Goal: Transaction & Acquisition: Obtain resource

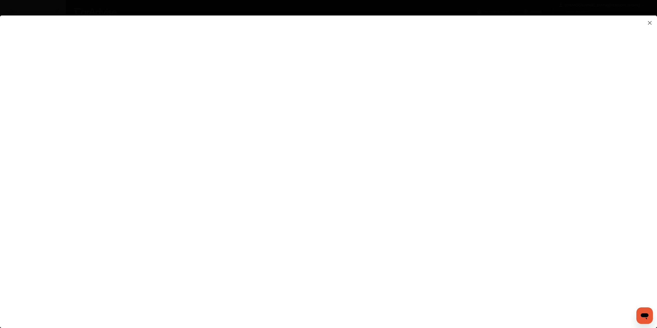
click at [456, 156] on flutter-view at bounding box center [328, 166] width 657 height 302
type input "**********"
click at [477, 182] on flutter-view "**********" at bounding box center [328, 166] width 657 height 302
click at [525, 186] on flutter-view at bounding box center [328, 166] width 657 height 302
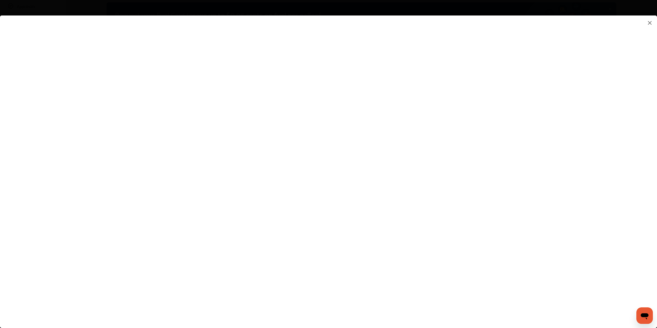
click at [463, 172] on flutter-view at bounding box center [328, 166] width 657 height 302
type textarea "**********"
click at [432, 187] on flutter-view at bounding box center [328, 166] width 657 height 302
click at [512, 236] on flutter-view at bounding box center [328, 166] width 657 height 302
click at [527, 237] on flutter-view at bounding box center [328, 166] width 657 height 302
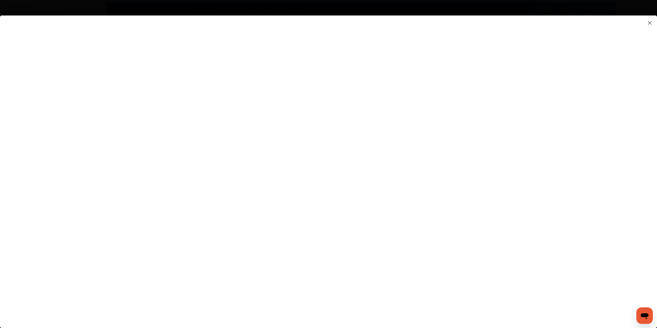
click at [468, 163] on flutter-view at bounding box center [328, 166] width 657 height 302
click at [330, 195] on flutter-view at bounding box center [328, 166] width 657 height 302
click at [651, 23] on img at bounding box center [650, 23] width 6 height 6
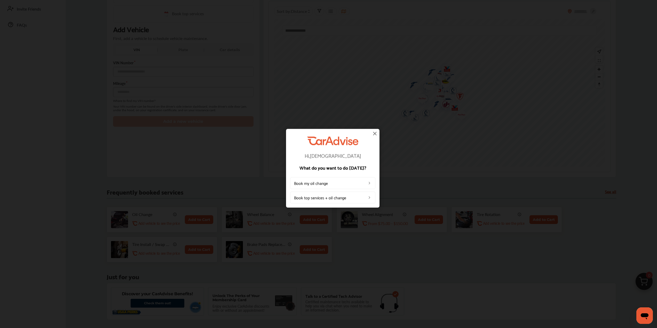
click at [375, 134] on img at bounding box center [375, 133] width 6 height 6
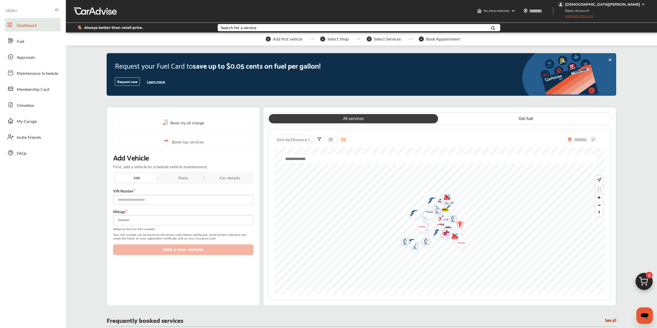
scroll to position [0, 0]
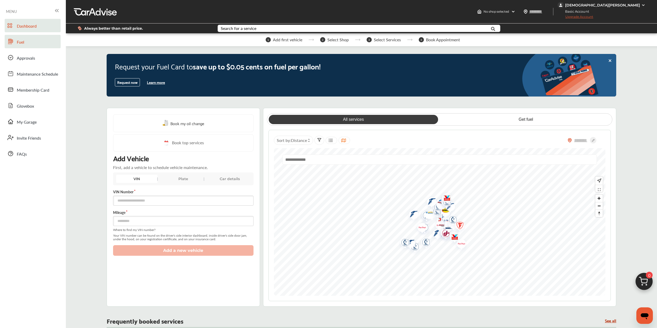
click at [20, 42] on span "Fuel" at bounding box center [20, 42] width 7 height 7
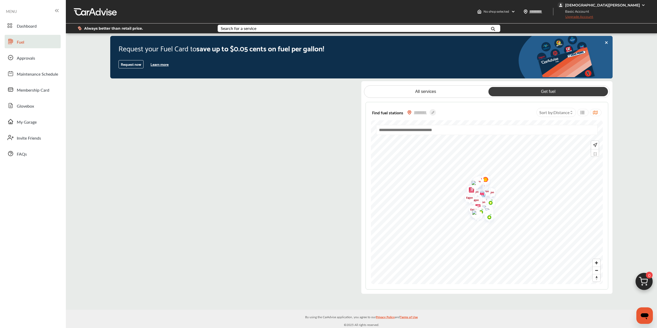
click at [406, 112] on div "Find fuel stations" at bounding box center [408, 112] width 74 height 10
click at [408, 112] on img at bounding box center [410, 112] width 4 height 4
